Goal: Information Seeking & Learning: Learn about a topic

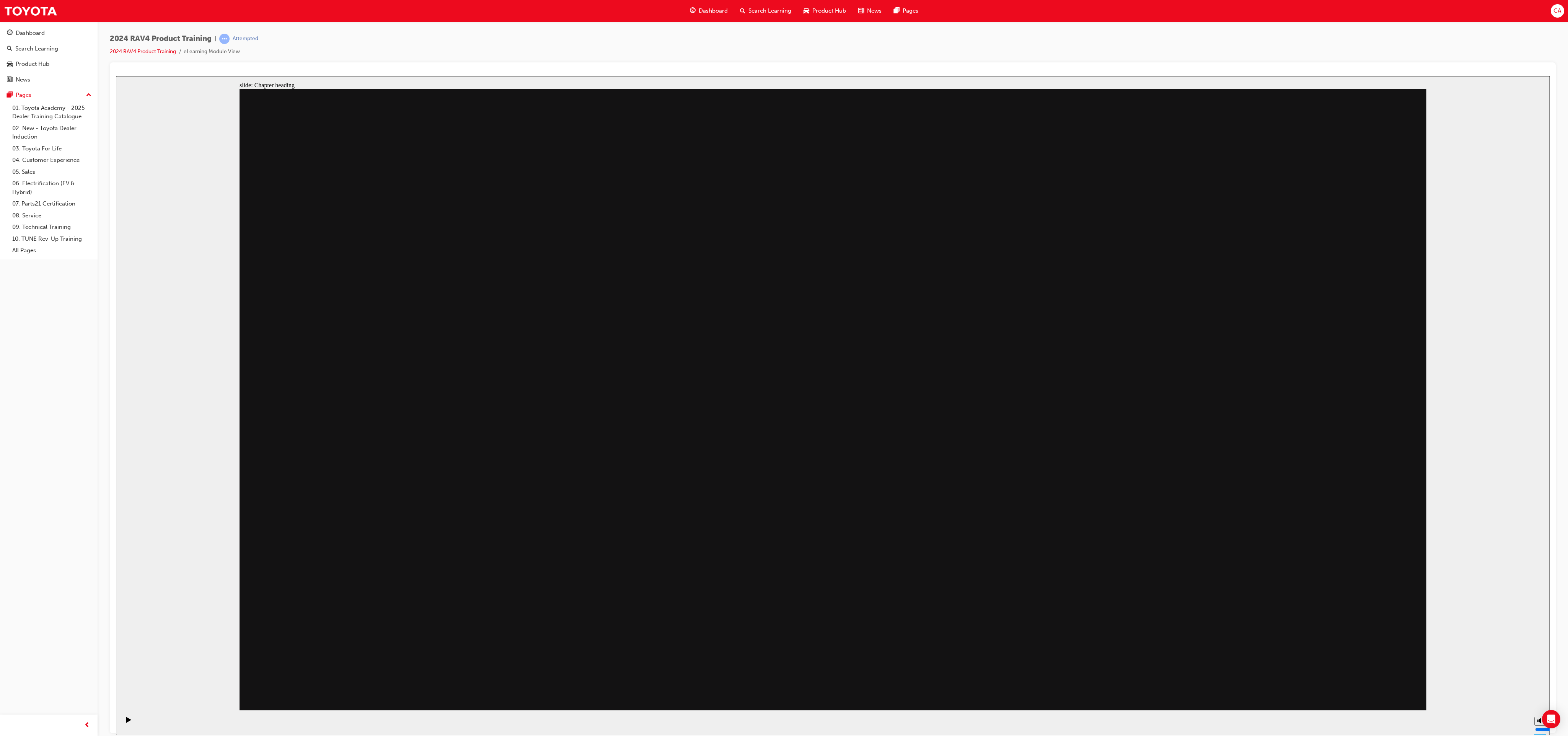
drag, startPoint x: 1072, startPoint y: 309, endPoint x: 1076, endPoint y: 304, distance: 6.4
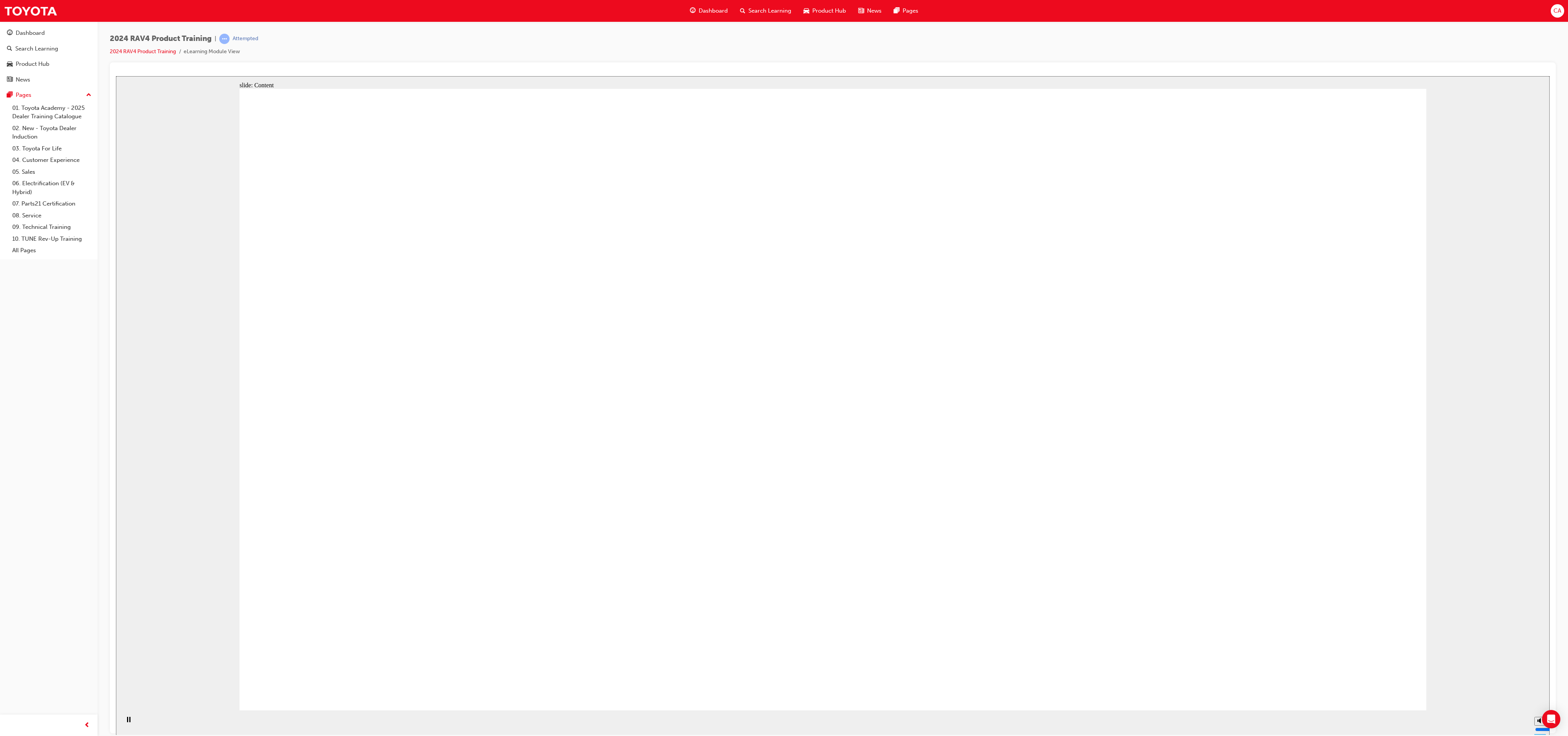
drag, startPoint x: 1296, startPoint y: 495, endPoint x: 1281, endPoint y: 494, distance: 15.0
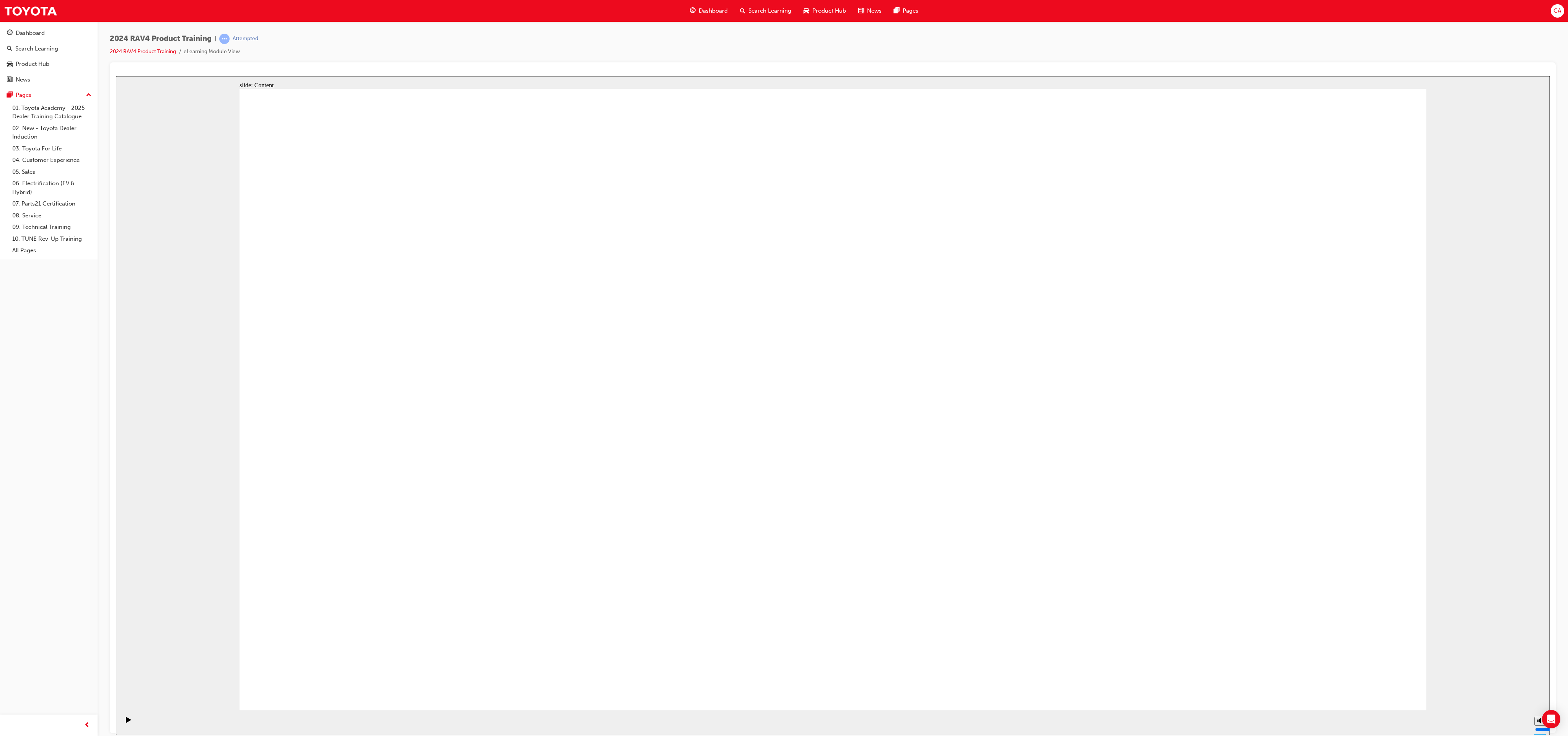
drag, startPoint x: 690, startPoint y: 531, endPoint x: 728, endPoint y: 564, distance: 50.3
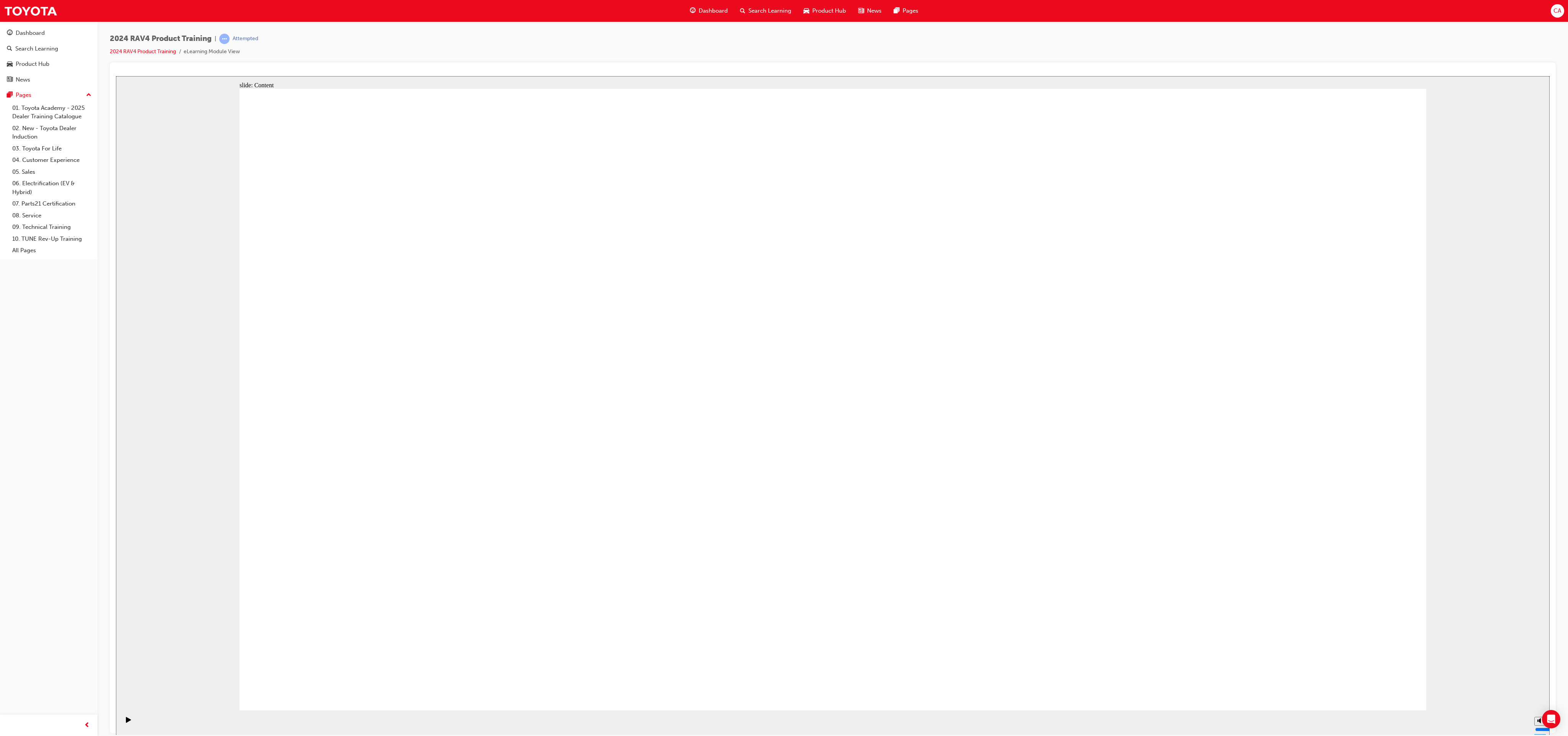
radio input "true"
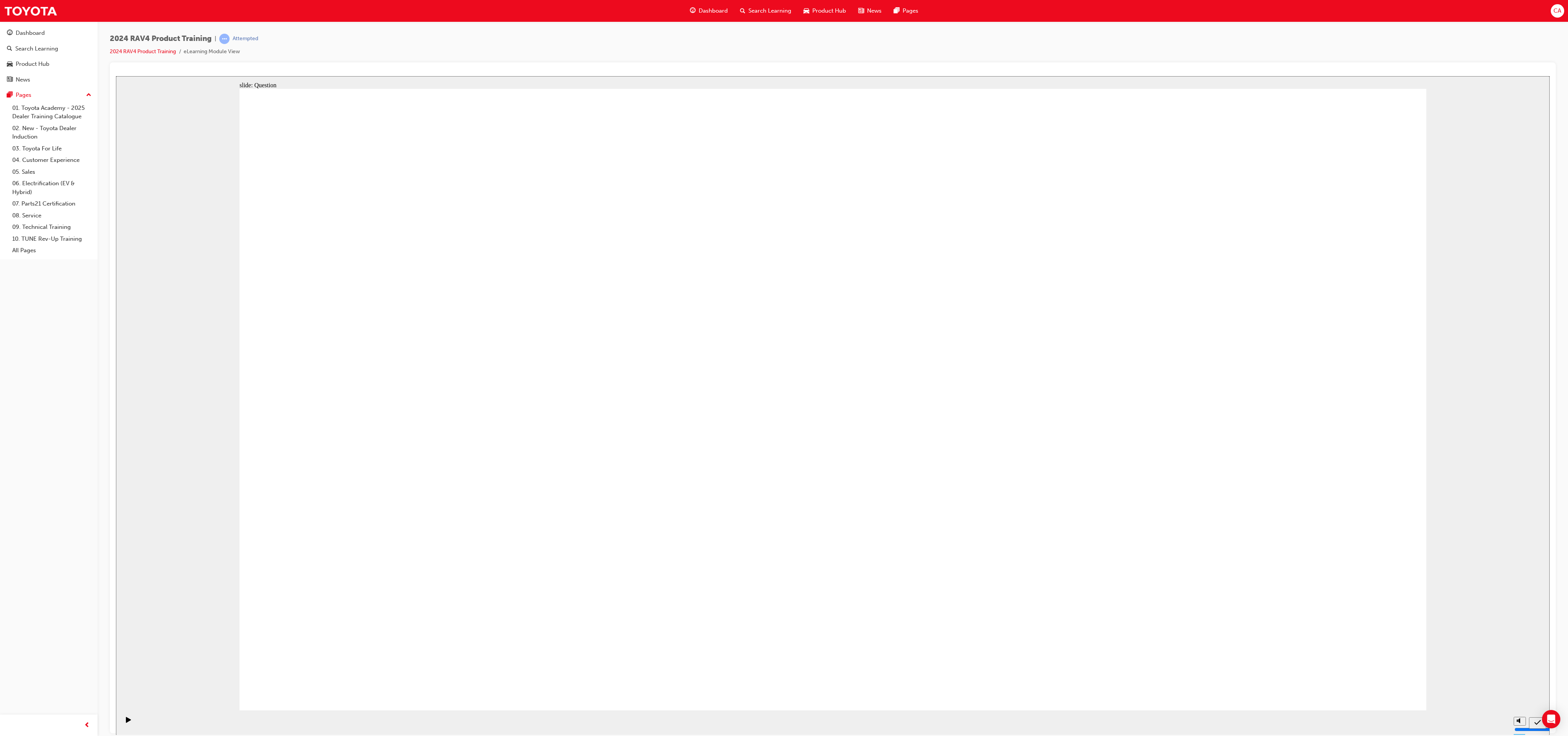
radio input "true"
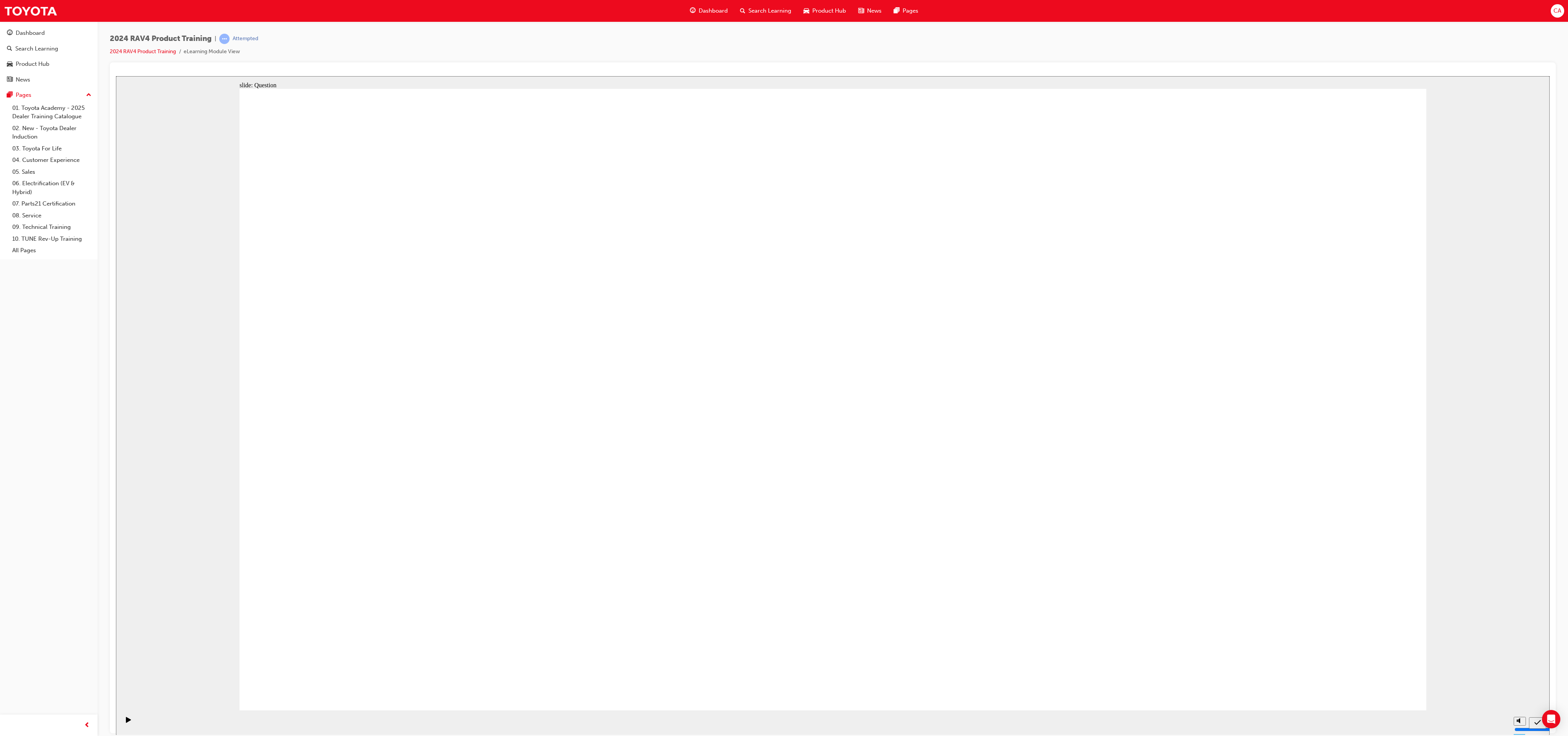
radio input "true"
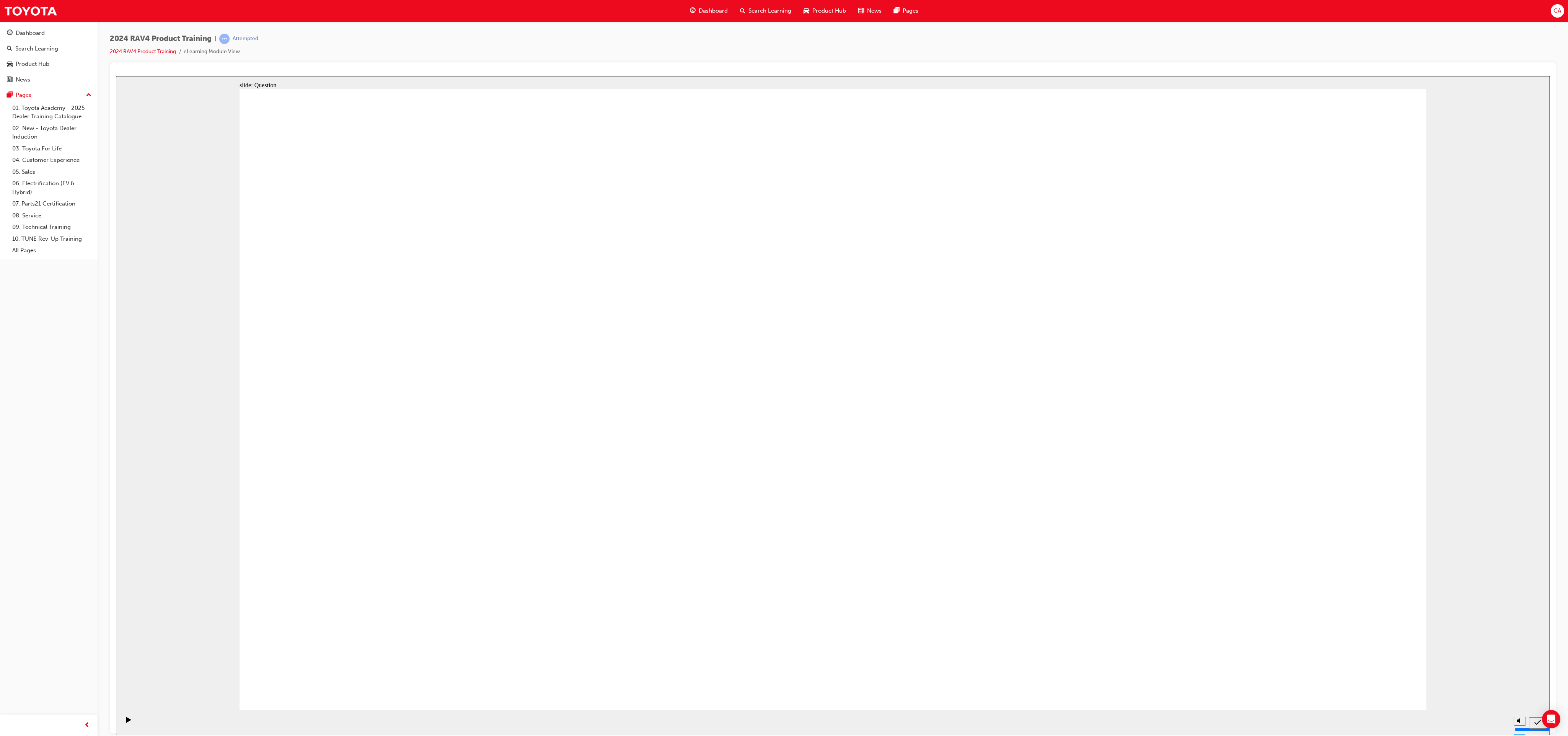
radio input "true"
drag, startPoint x: 476, startPoint y: 374, endPoint x: 507, endPoint y: 574, distance: 202.4
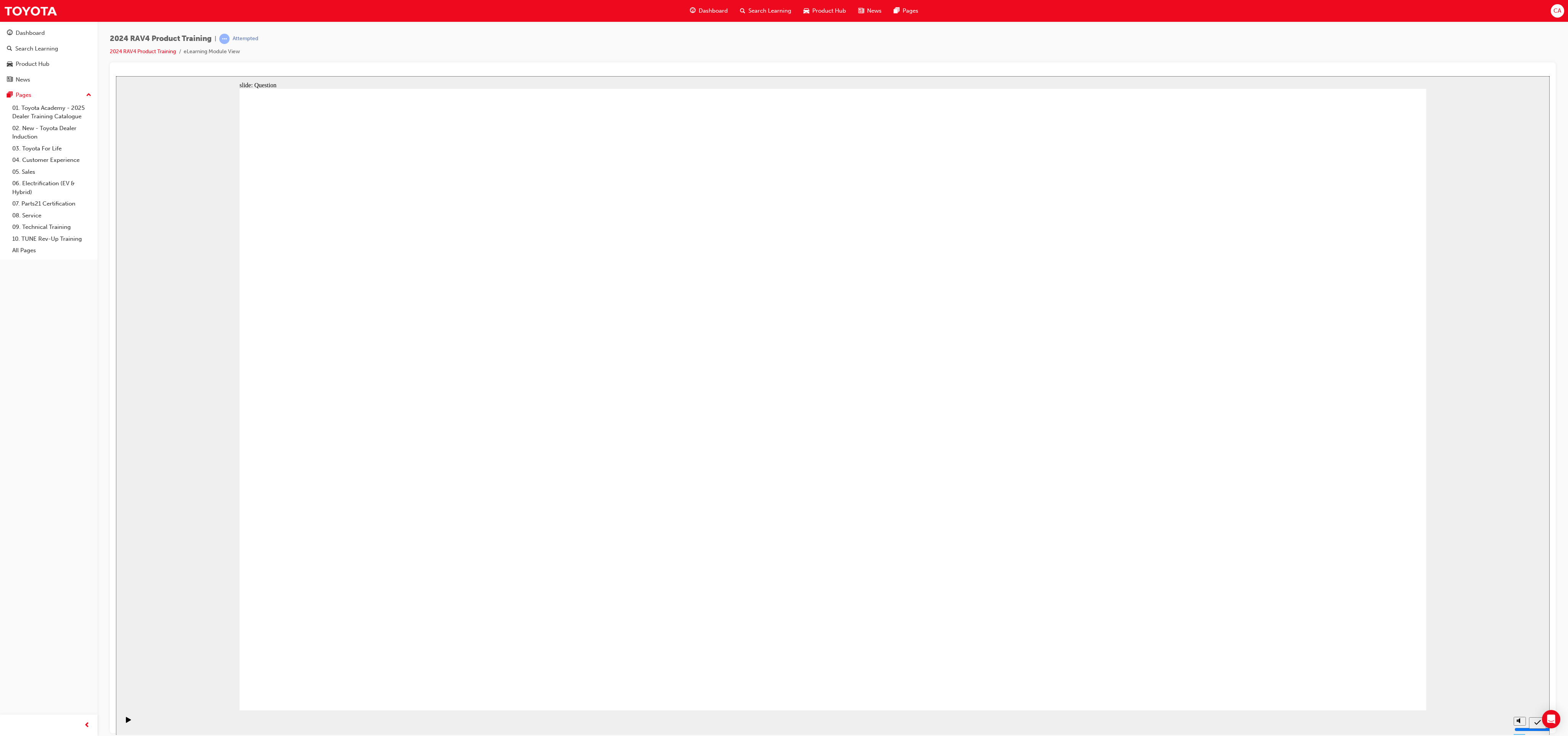
drag, startPoint x: 1180, startPoint y: 416, endPoint x: 718, endPoint y: 577, distance: 489.2
drag, startPoint x: 694, startPoint y: 366, endPoint x: 1124, endPoint y: 560, distance: 471.7
drag, startPoint x: 735, startPoint y: 568, endPoint x: 685, endPoint y: 294, distance: 278.5
drag, startPoint x: 526, startPoint y: 537, endPoint x: 476, endPoint y: 277, distance: 264.8
drag, startPoint x: 684, startPoint y: 332, endPoint x: 732, endPoint y: 601, distance: 273.2
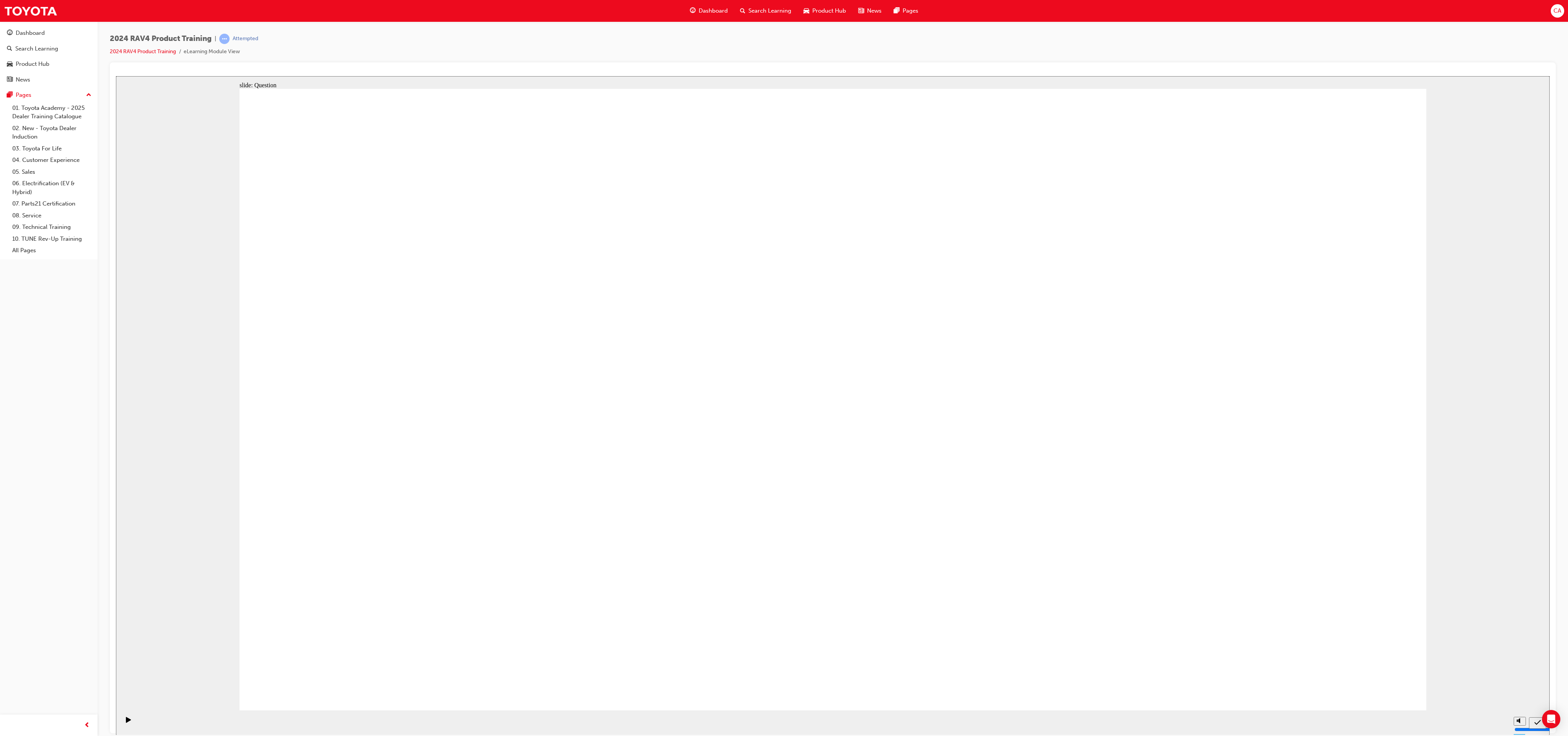
drag, startPoint x: 441, startPoint y: 320, endPoint x: 915, endPoint y: 580, distance: 540.6
drag, startPoint x: 873, startPoint y: 395, endPoint x: 447, endPoint y: 592, distance: 469.3
